Goal: Transaction & Acquisition: Obtain resource

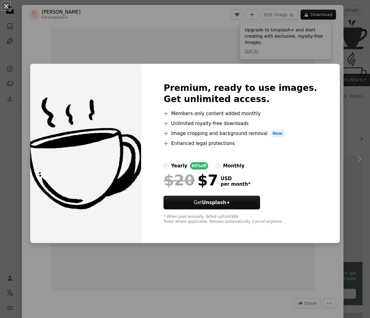
click at [249, 47] on div "An X shape Premium, ready to use images. Get unlimited access. A plus sign Memb…" at bounding box center [185, 159] width 370 height 318
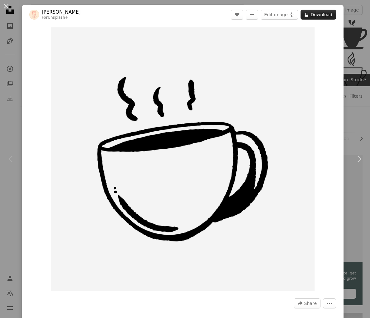
click at [321, 12] on button "A lock Download" at bounding box center [317, 15] width 35 height 10
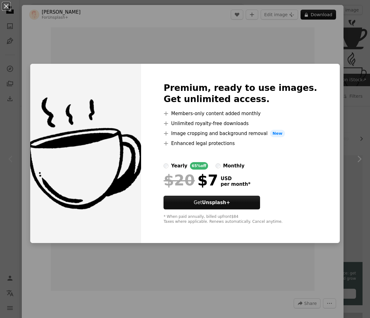
click at [126, 21] on div "An X shape Premium, ready to use images. Get unlimited access. A plus sign Memb…" at bounding box center [185, 159] width 370 height 318
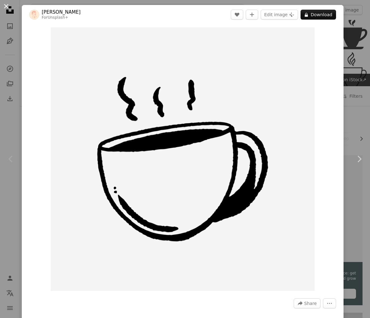
click at [6, 7] on button "An X shape" at bounding box center [5, 5] width 7 height 7
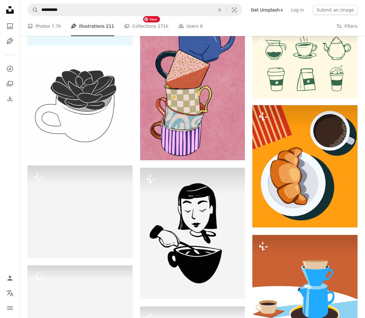
scroll to position [778, 0]
